Goal: Information Seeking & Learning: Learn about a topic

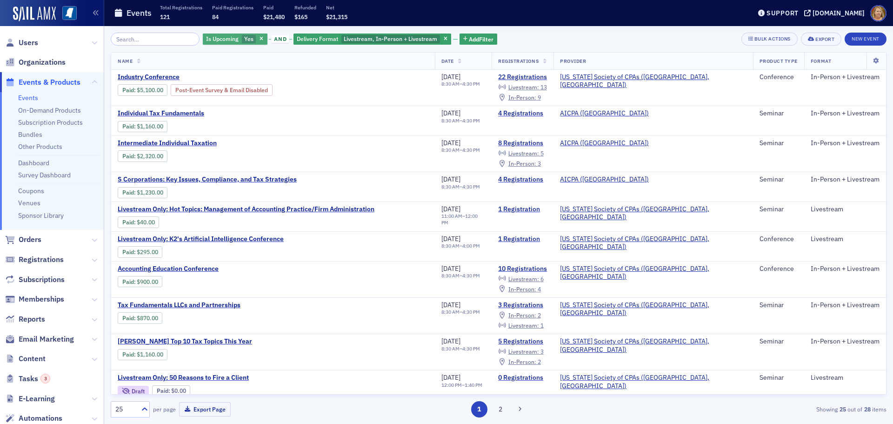
click at [258, 35] on button "button" at bounding box center [262, 39] width 8 height 8
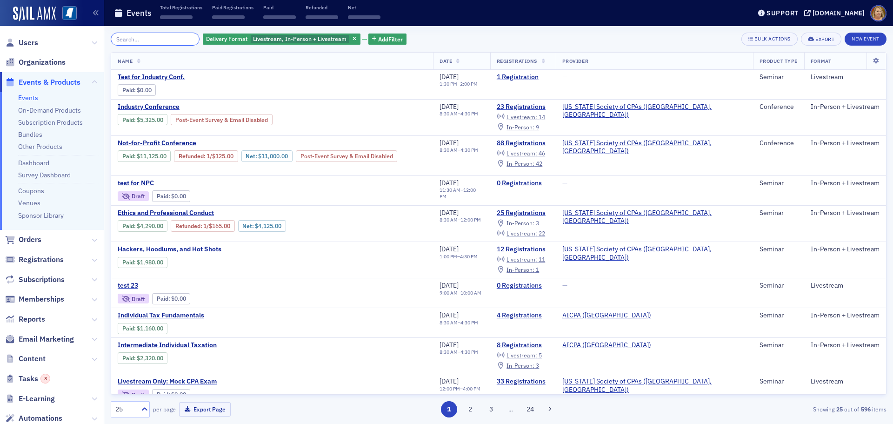
click at [176, 40] on input "search" at bounding box center [155, 39] width 89 height 13
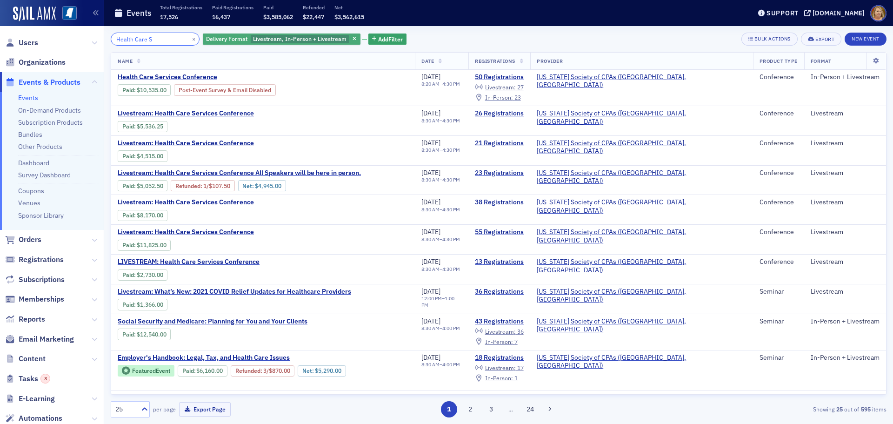
type input "Health Care S"
click at [298, 41] on span "Livestream, In-Person + Livestream" at bounding box center [299, 38] width 93 height 7
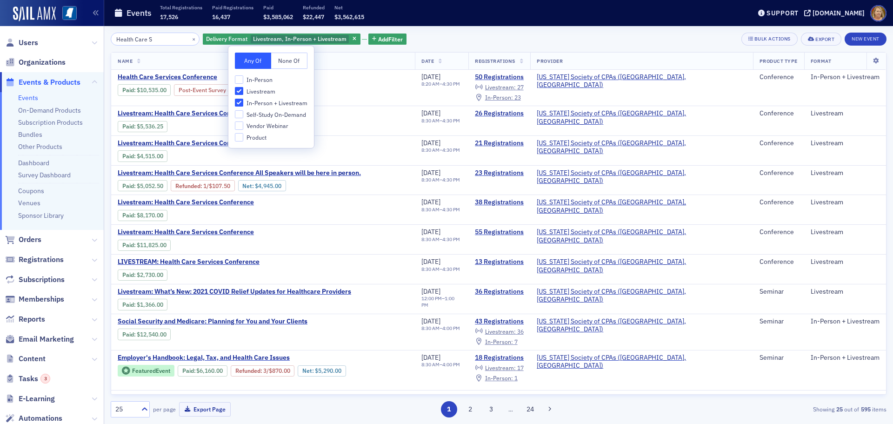
click at [269, 78] on span "In-Person" at bounding box center [259, 80] width 26 height 8
click at [243, 78] on input "In-Person" at bounding box center [239, 79] width 8 height 8
checkbox input "true"
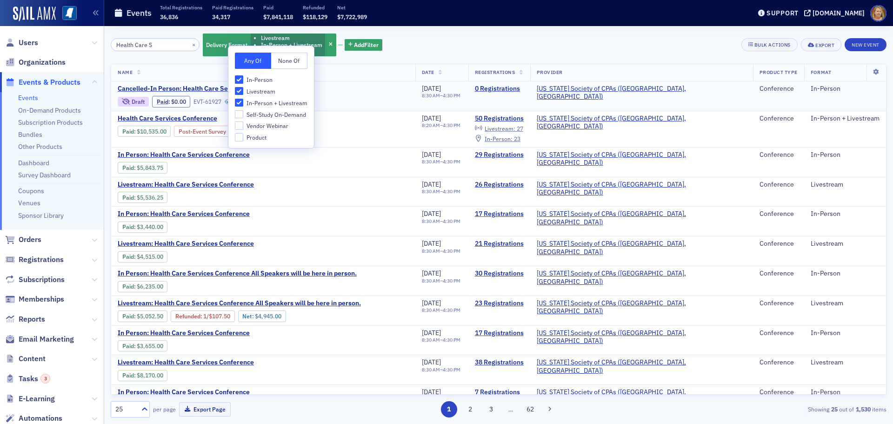
click at [409, 97] on div "Cancelled-In Person: Health Care Services Conference Draft Paid : $0.00 EVT-619…" at bounding box center [263, 96] width 291 height 23
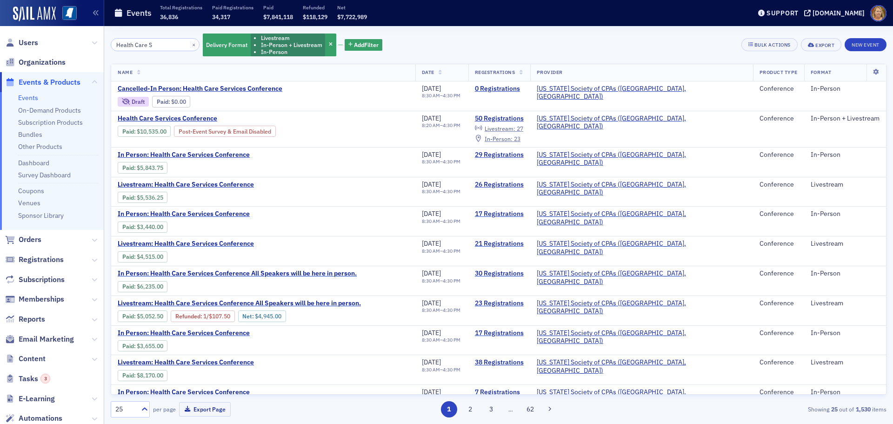
click at [425, 35] on div "Health Care S × Delivery Format Livestream In-Person + Livestream In-Person Add…" at bounding box center [498, 45] width 775 height 25
click at [54, 12] on img at bounding box center [34, 14] width 43 height 15
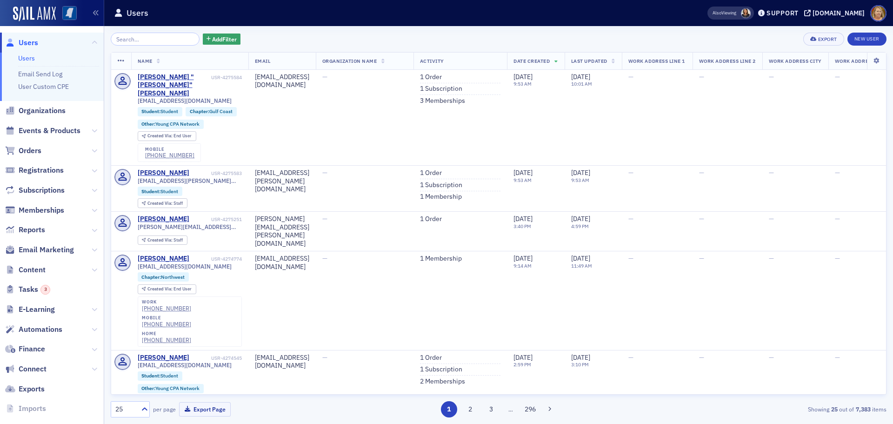
click at [73, 13] on img at bounding box center [69, 13] width 14 height 14
click at [57, 130] on span "Events & Products" at bounding box center [50, 131] width 62 height 10
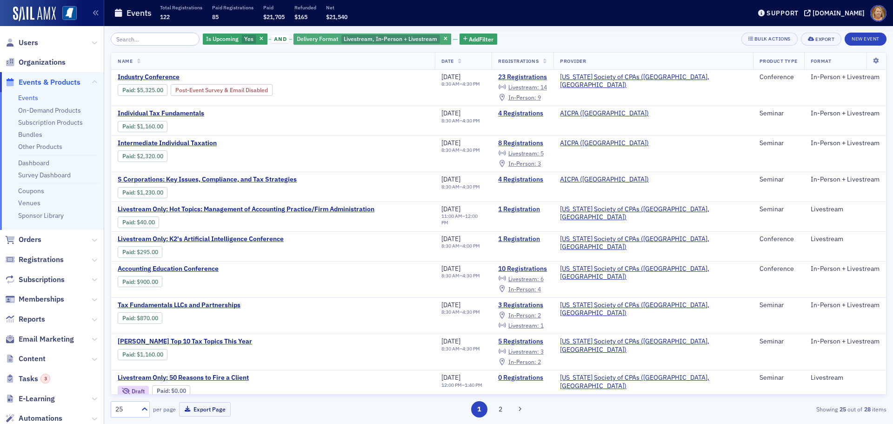
drag, startPoint x: 253, startPoint y: 37, endPoint x: 212, endPoint y: 34, distance: 42.0
click at [258, 37] on span "button" at bounding box center [262, 39] width 8 height 8
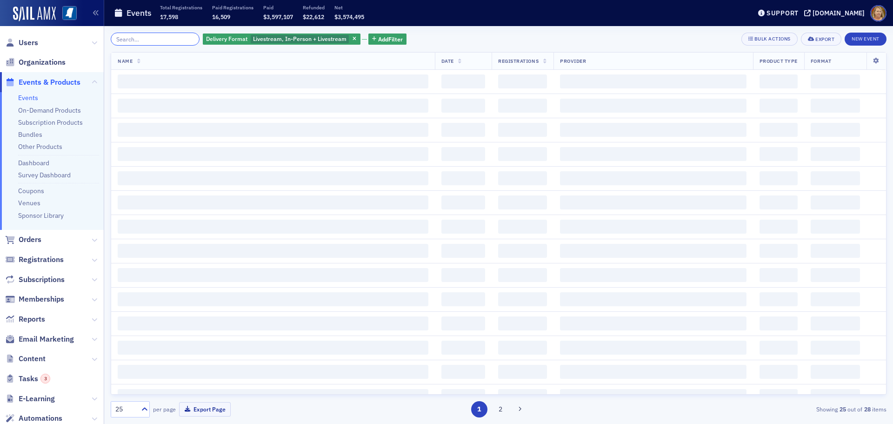
click at [178, 37] on input "search" at bounding box center [155, 39] width 89 height 13
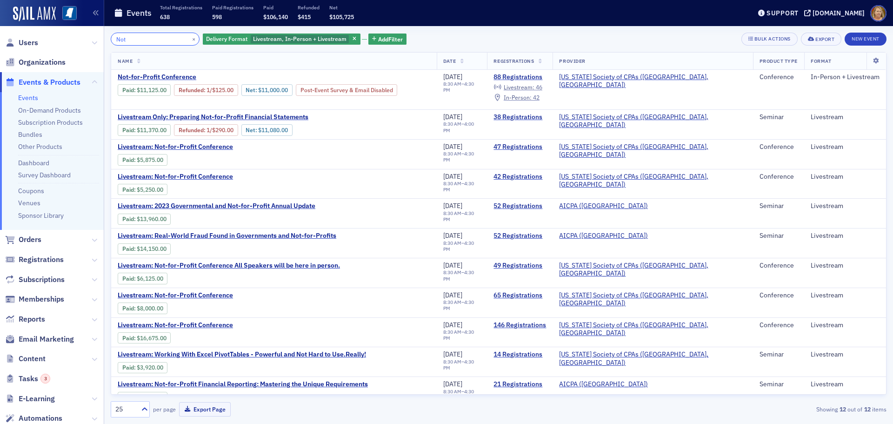
type input "Not"
